Goal: Find contact information: Find contact information

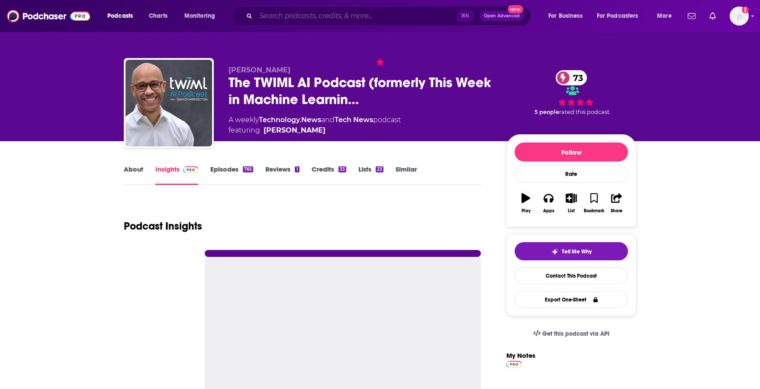
click at [329, 20] on input "Search podcasts, credits, & more..." at bounding box center [356, 16] width 201 height 14
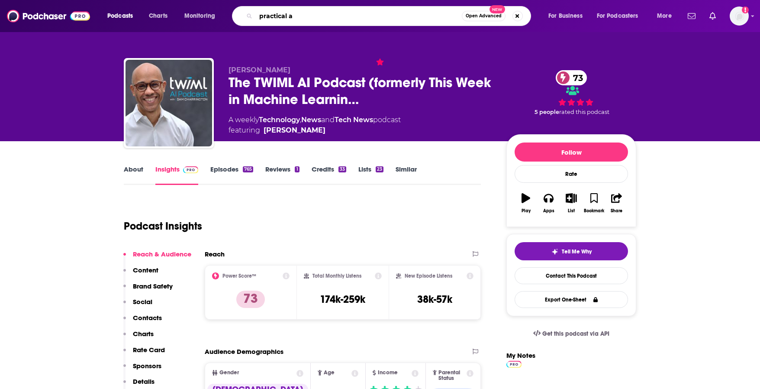
type input "practical ai"
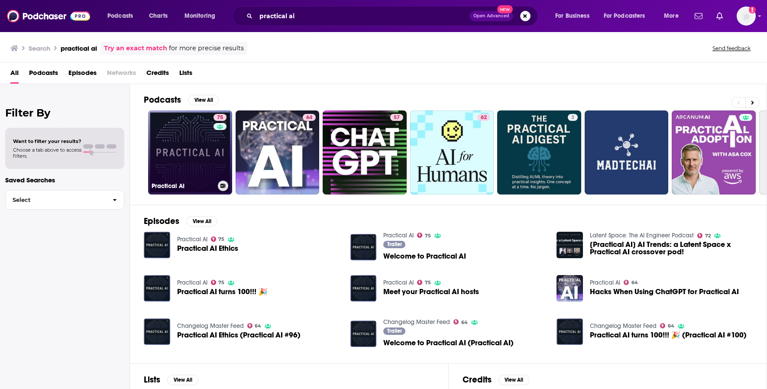
click at [183, 161] on link "75 Practical AI" at bounding box center [190, 152] width 84 height 84
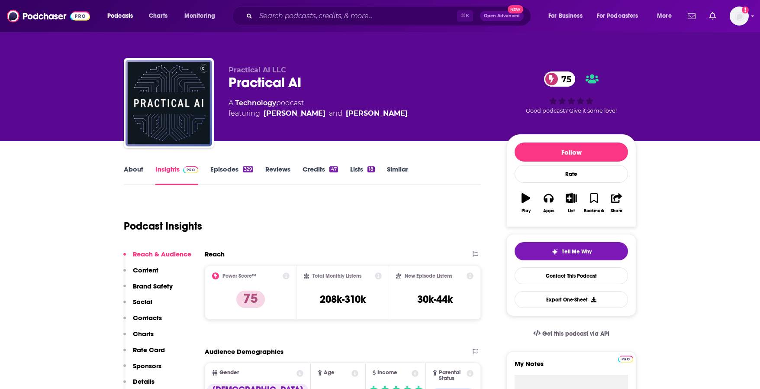
click at [228, 174] on link "Episodes 329" at bounding box center [231, 175] width 43 height 20
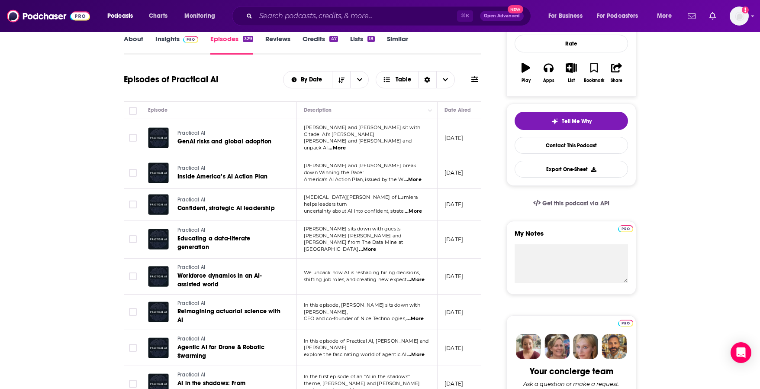
scroll to position [78, 0]
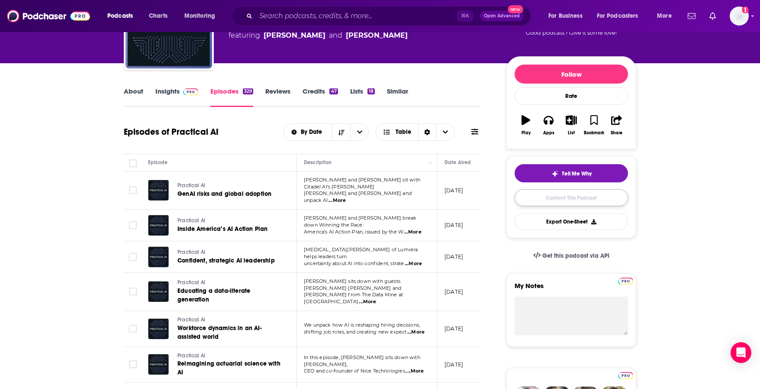
click at [564, 201] on link "Contact This Podcast" at bounding box center [571, 197] width 113 height 17
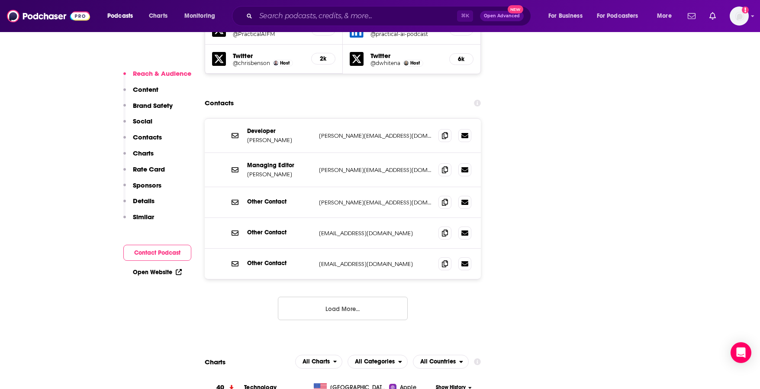
scroll to position [935, 0]
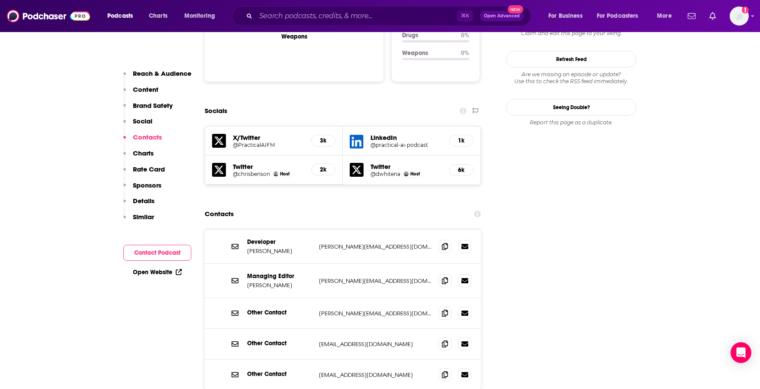
click at [320, 243] on p "[PERSON_NAME][EMAIL_ADDRESS][DOMAIN_NAME]" at bounding box center [375, 246] width 113 height 7
click at [448, 239] on span at bounding box center [445, 245] width 13 height 13
